Goal: Information Seeking & Learning: Learn about a topic

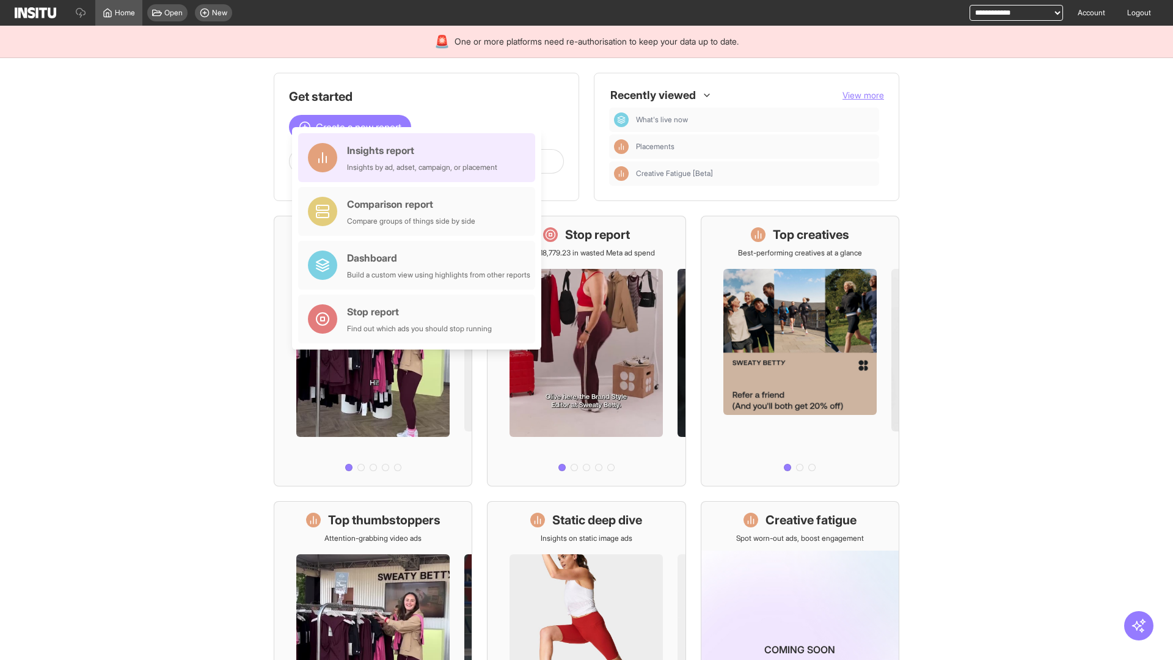
click at [420, 158] on div "Insights report Insights by ad, adset, campaign, or placement" at bounding box center [422, 157] width 150 height 29
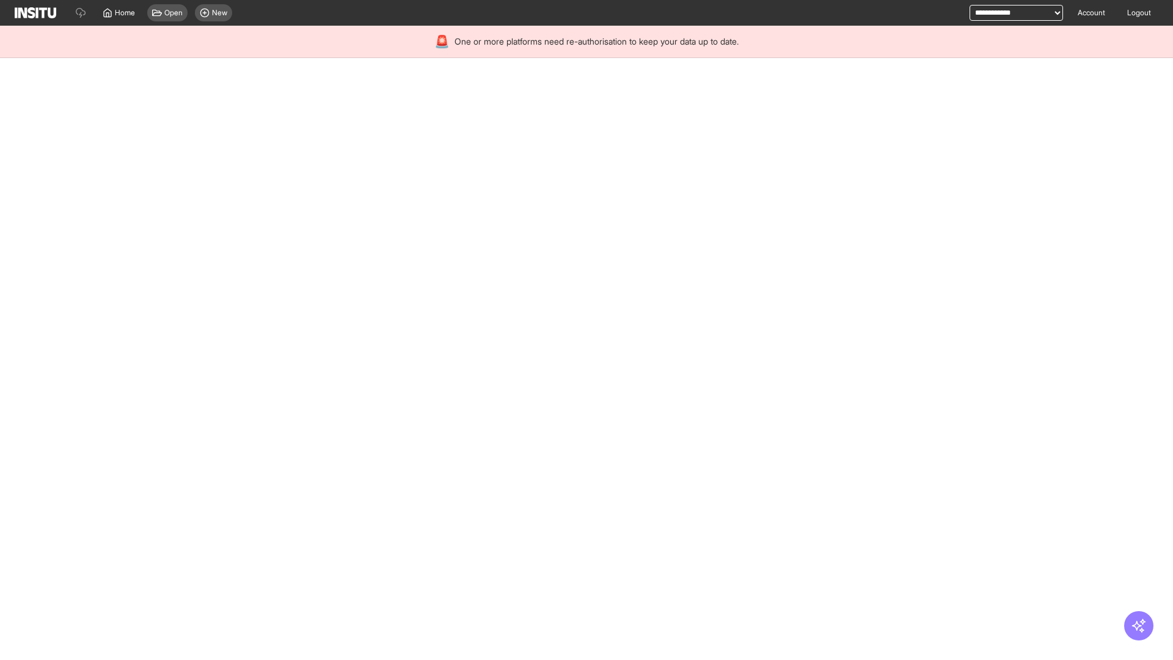
select select "**"
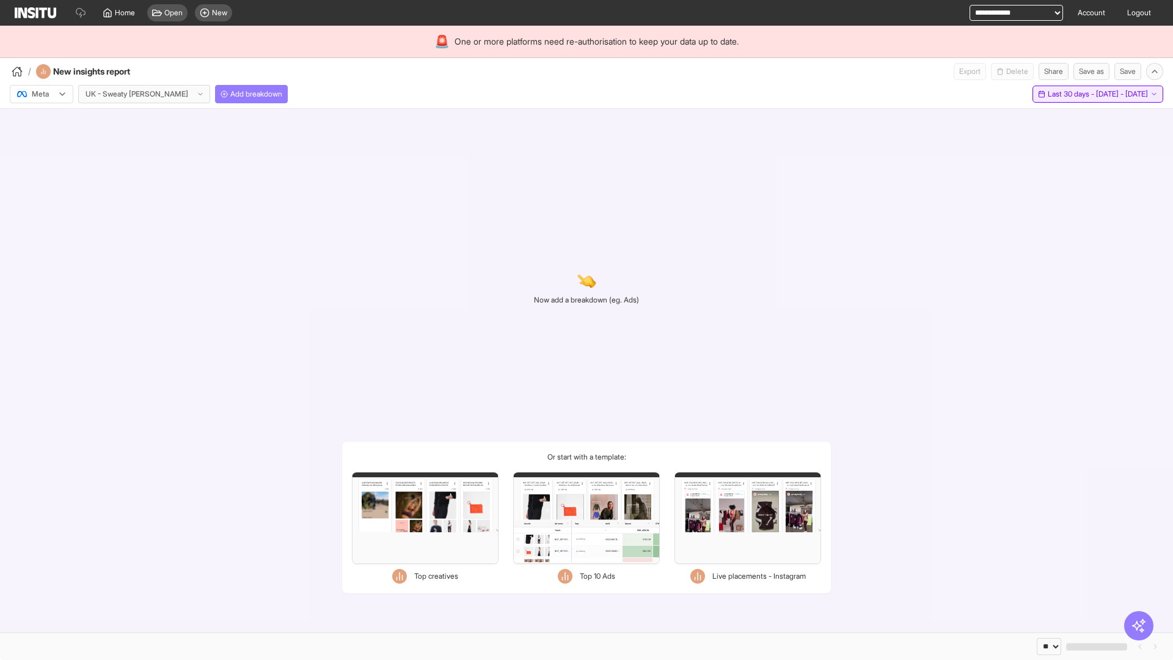
click at [1073, 94] on span "Last 30 days - [DATE] - [DATE]" at bounding box center [1098, 94] width 100 height 10
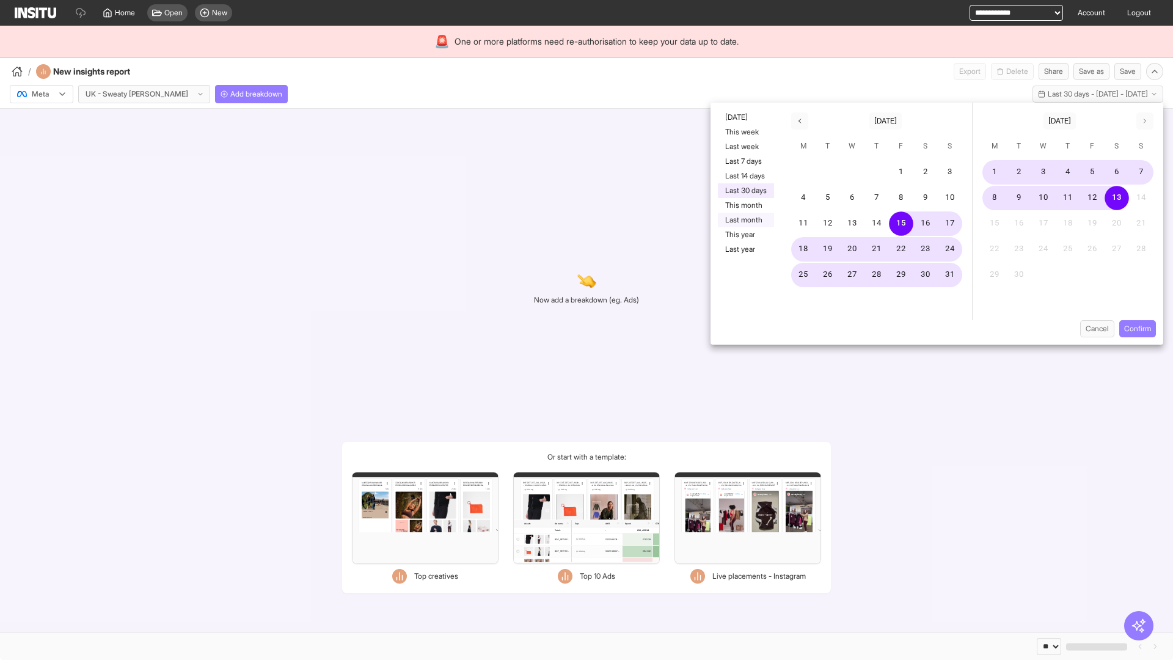
click at [745, 220] on button "Last month" at bounding box center [746, 220] width 56 height 15
